Goal: Book appointment/travel/reservation

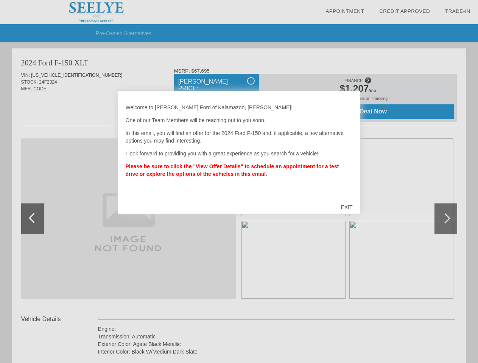
click at [344, 11] on link "Appointment" at bounding box center [344, 11] width 39 height 6
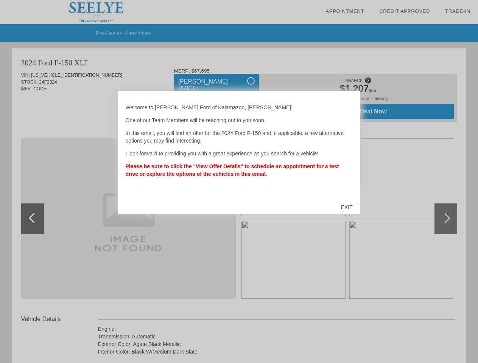
click at [346, 207] on div "EXIT" at bounding box center [346, 207] width 27 height 23
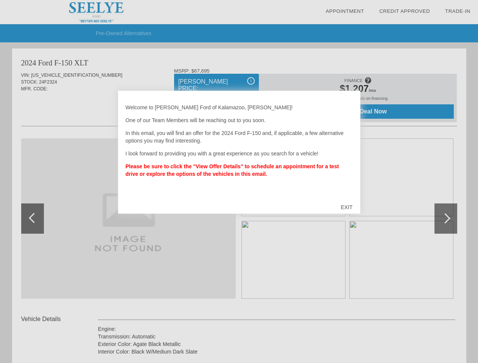
click at [344, 11] on link "Appointment" at bounding box center [344, 11] width 39 height 6
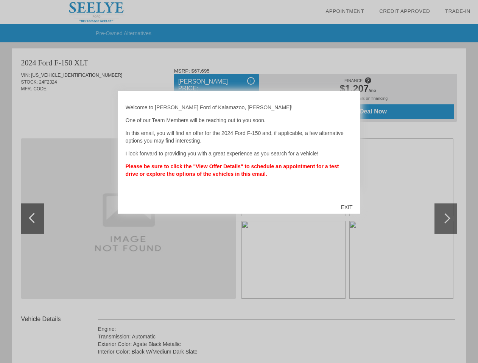
click at [346, 207] on div "EXIT" at bounding box center [346, 207] width 27 height 23
